Goal: Find specific page/section: Find specific page/section

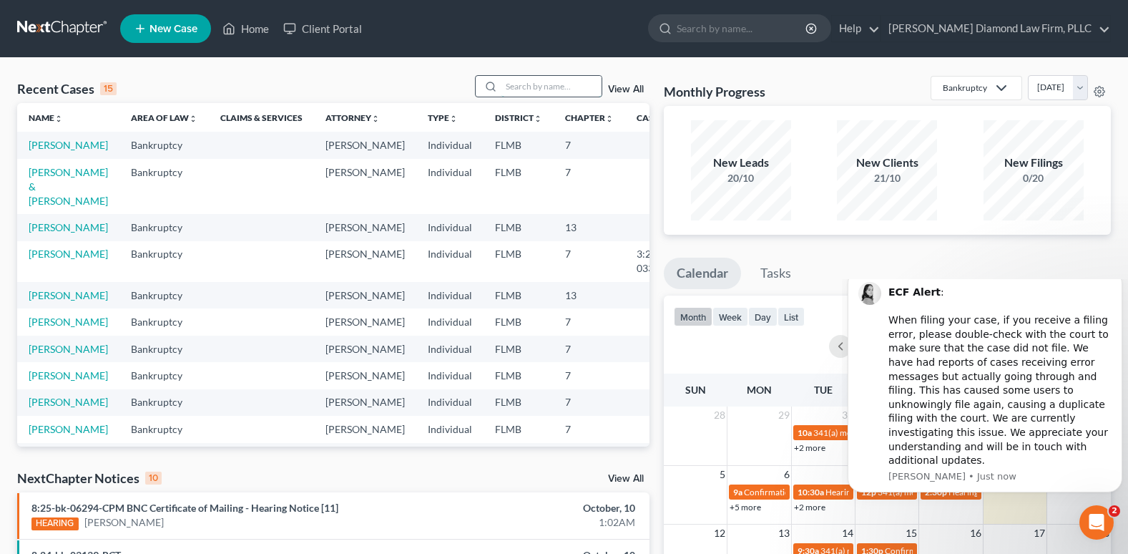
click at [524, 89] on input "search" at bounding box center [552, 86] width 100 height 21
type input "reel"
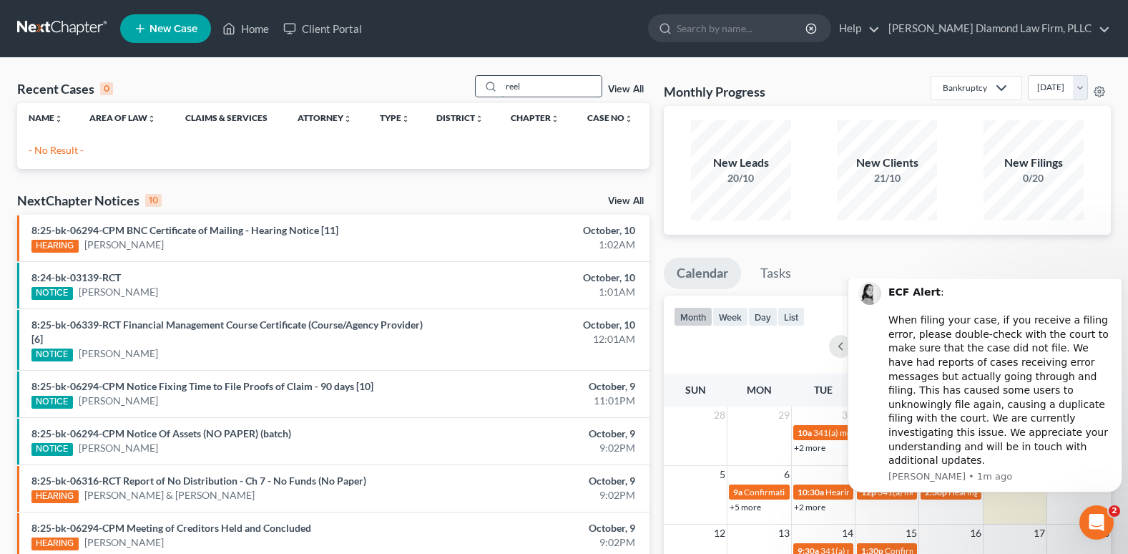
drag, startPoint x: 542, startPoint y: 87, endPoint x: 487, endPoint y: 82, distance: 54.6
click at [490, 83] on div "reel" at bounding box center [538, 86] width 127 height 22
click at [771, 26] on input "search" at bounding box center [742, 28] width 131 height 26
type input "d"
type input "reel"
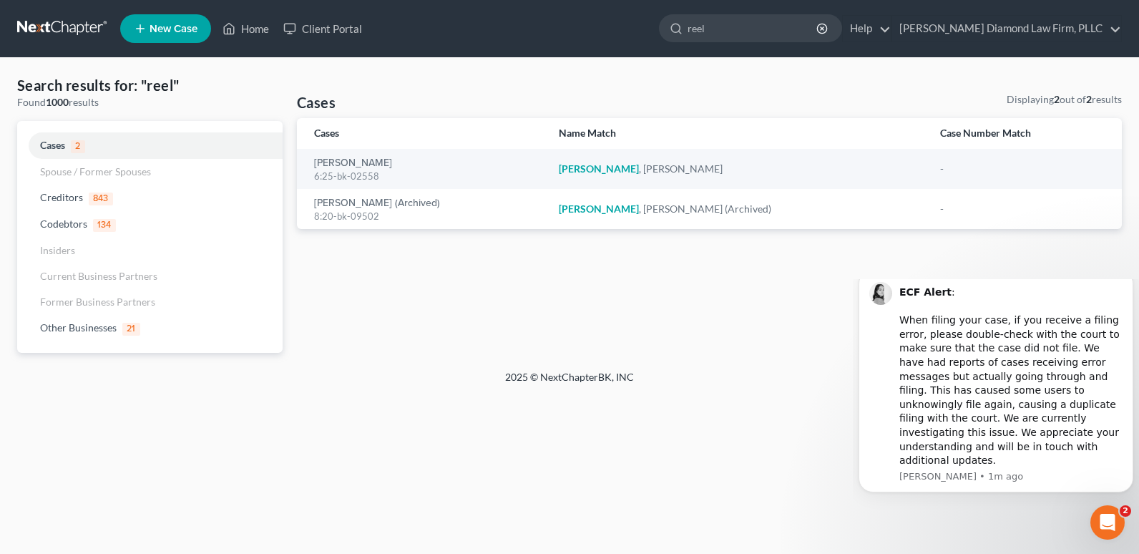
drag, startPoint x: 789, startPoint y: 30, endPoint x: 696, endPoint y: 29, distance: 92.3
click at [697, 29] on ul "New Case Home Client Portal reel - No Result - Other Businesses Just Reel Thera…" at bounding box center [621, 28] width 1002 height 37
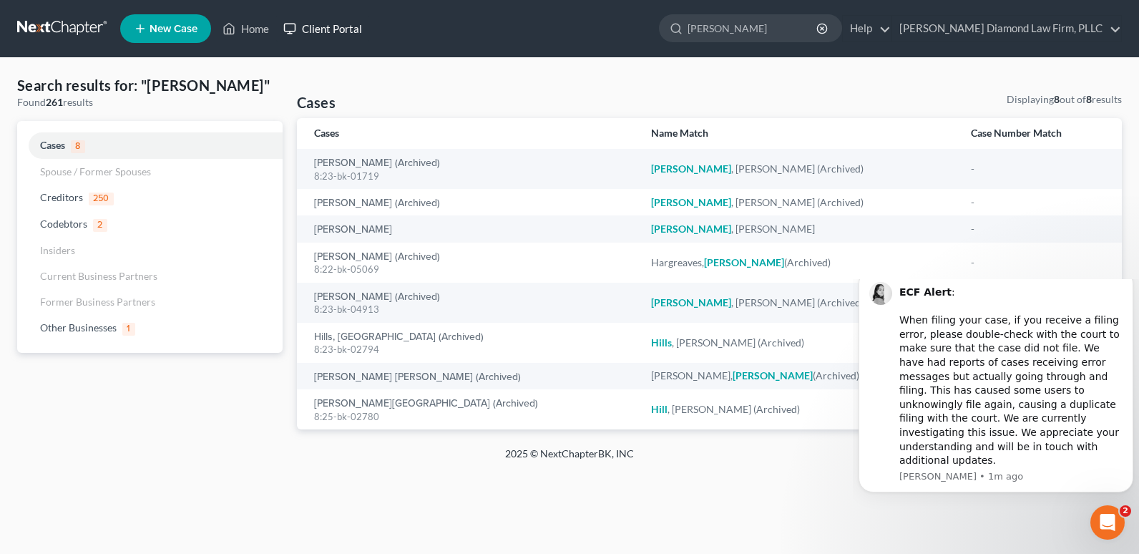
type input "[PERSON_NAME]"
click at [345, 24] on link "Client Portal" at bounding box center [322, 29] width 93 height 26
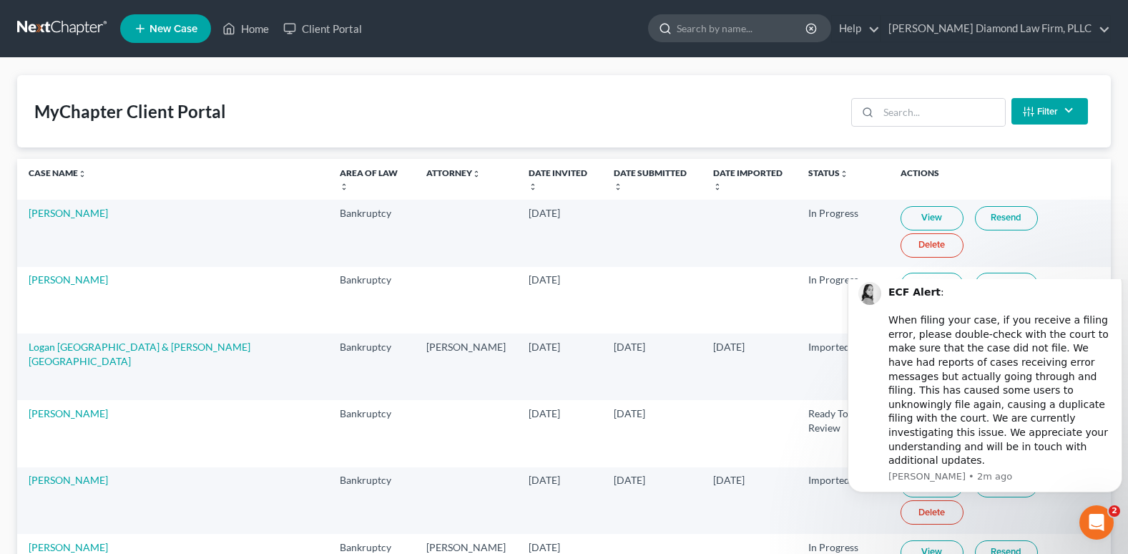
click at [757, 24] on input "search" at bounding box center [742, 28] width 131 height 26
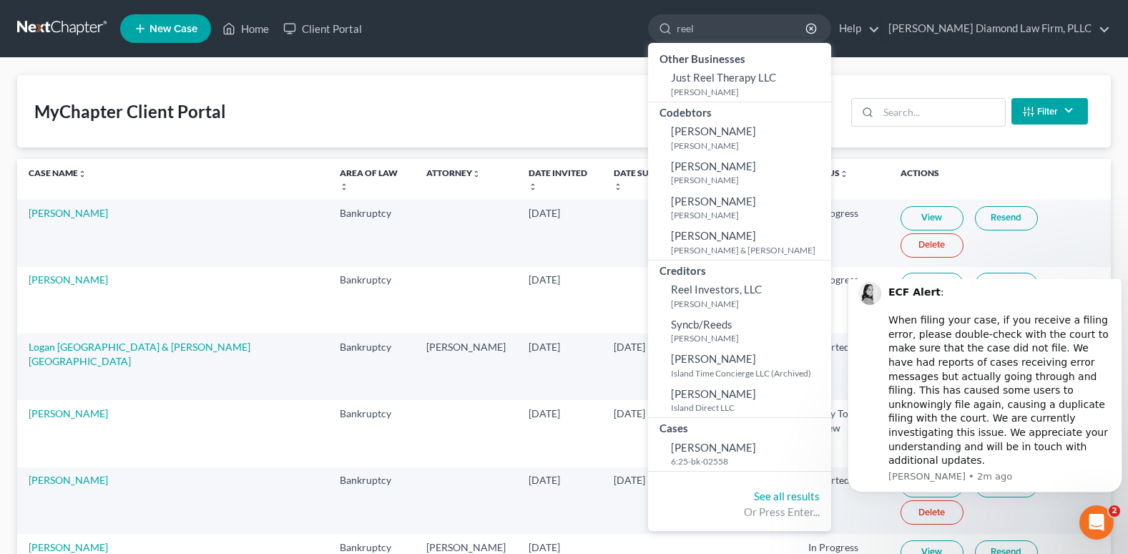
type input "reel"
click at [494, 34] on ul "New Case Home Client Portal reel - No Result - Other Businesses Just Reel Thera…" at bounding box center [615, 28] width 991 height 37
